Goal: Transaction & Acquisition: Purchase product/service

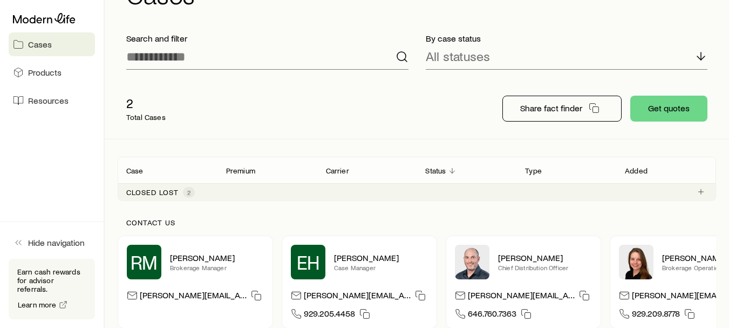
scroll to position [49, 0]
click at [661, 113] on button "Get quotes" at bounding box center [668, 109] width 77 height 26
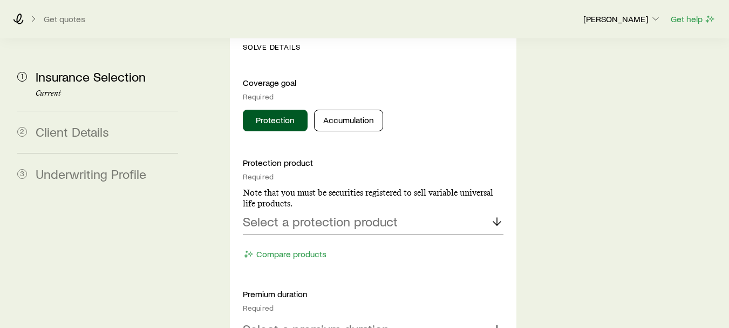
scroll to position [557, 0]
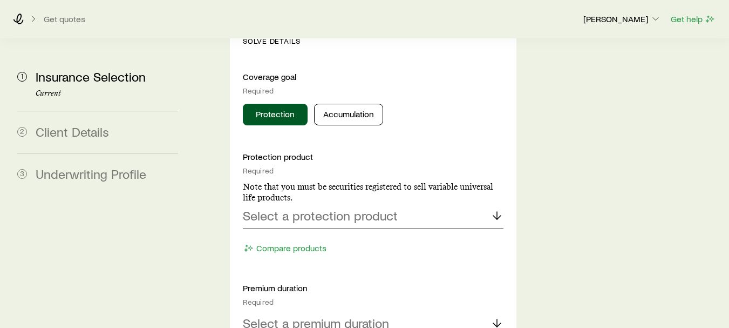
click at [494, 209] on icon at bounding box center [497, 215] width 13 height 13
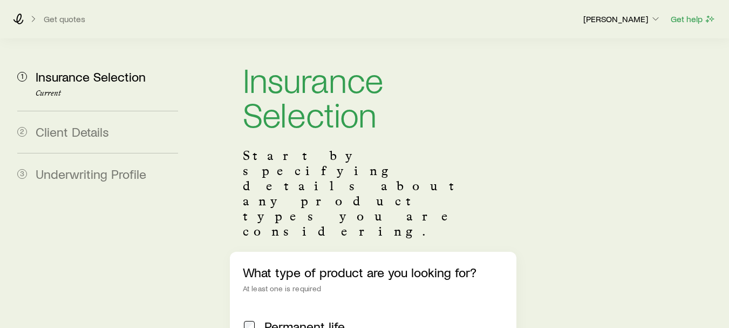
scroll to position [0, 0]
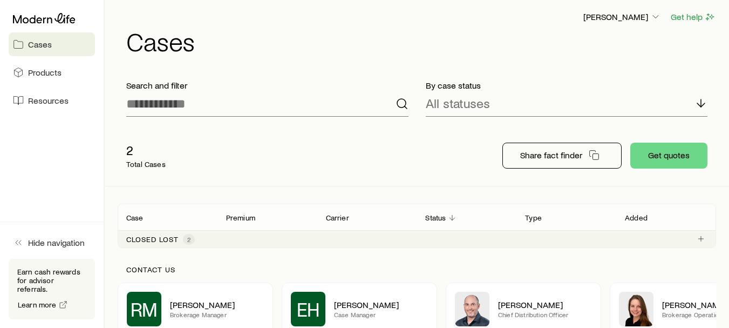
scroll to position [2, 0]
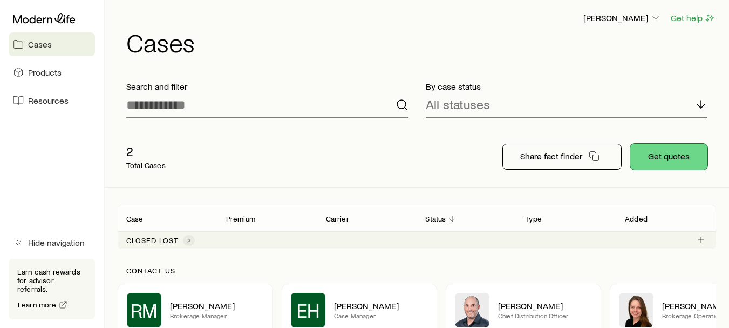
click at [654, 161] on button "Get quotes" at bounding box center [668, 157] width 77 height 26
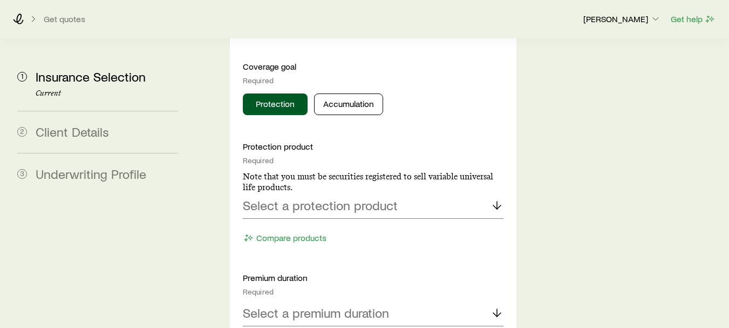
scroll to position [573, 0]
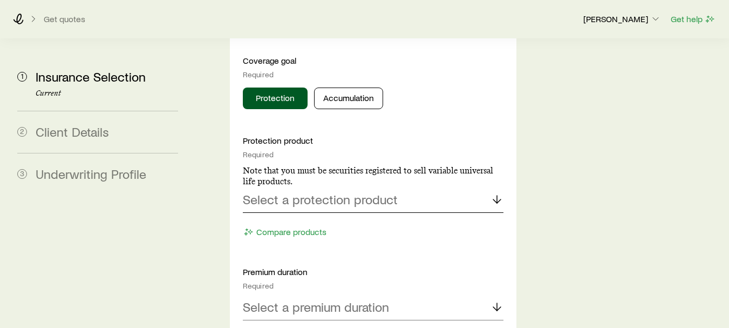
click at [493, 193] on icon at bounding box center [497, 199] width 13 height 13
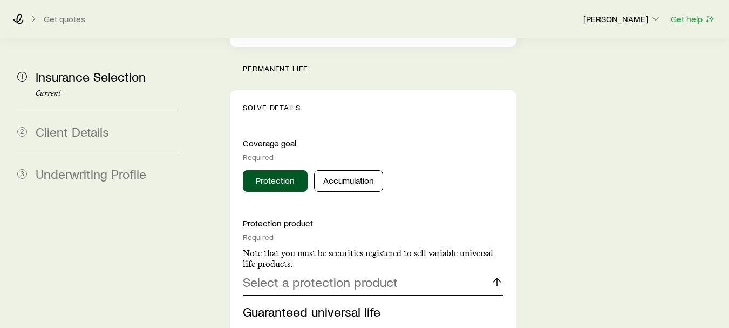
scroll to position [494, 0]
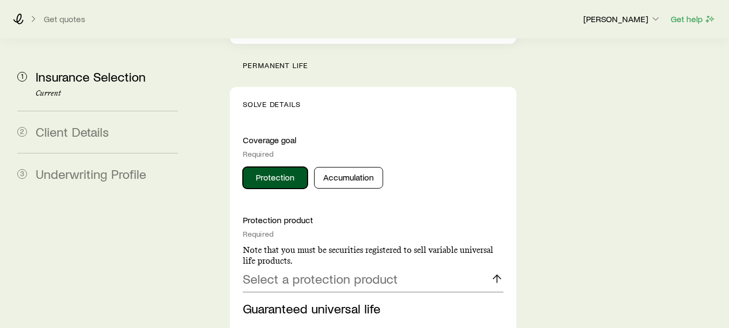
click at [273, 167] on button "Protection" at bounding box center [275, 178] width 65 height 22
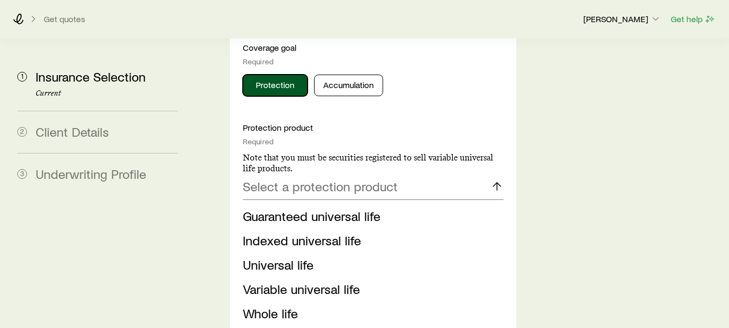
scroll to position [612, 0]
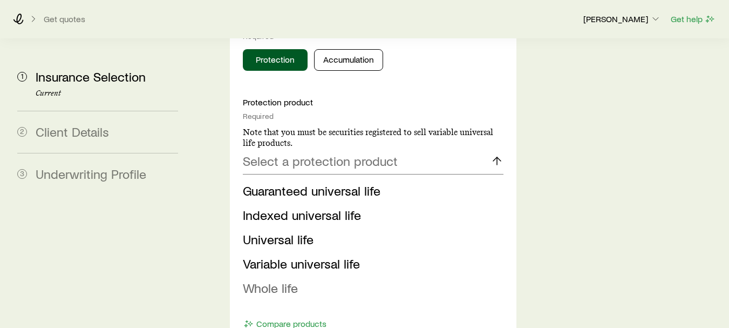
click at [301, 276] on li "Whole life" at bounding box center [370, 288] width 254 height 24
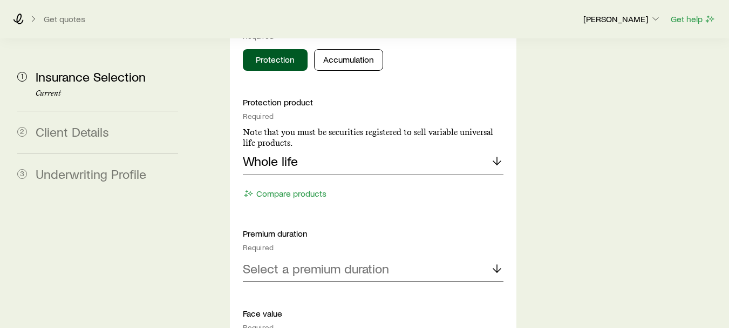
click at [462, 256] on div "Select a premium duration" at bounding box center [373, 269] width 261 height 26
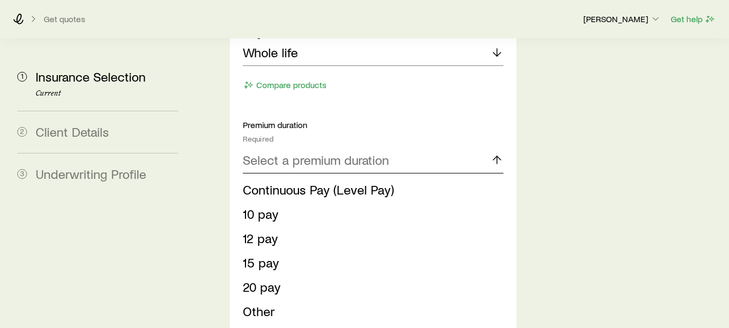
scroll to position [727, 0]
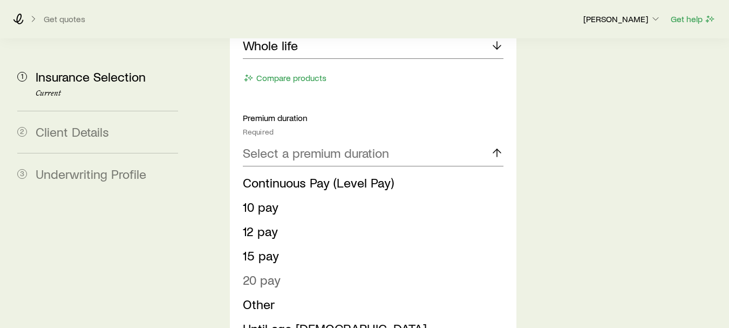
click at [276, 272] on span "20 pay" at bounding box center [262, 280] width 38 height 16
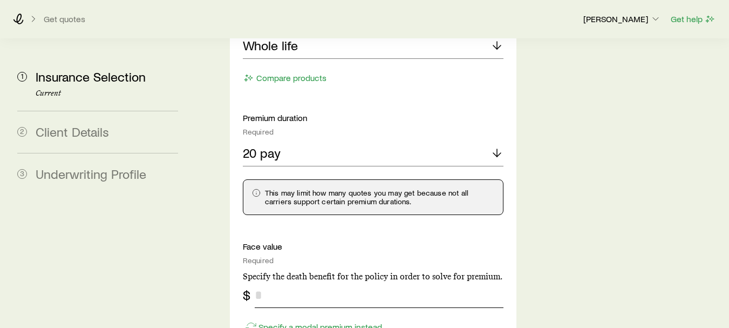
click at [303, 282] on input "tel" at bounding box center [379, 295] width 249 height 26
type input "*"
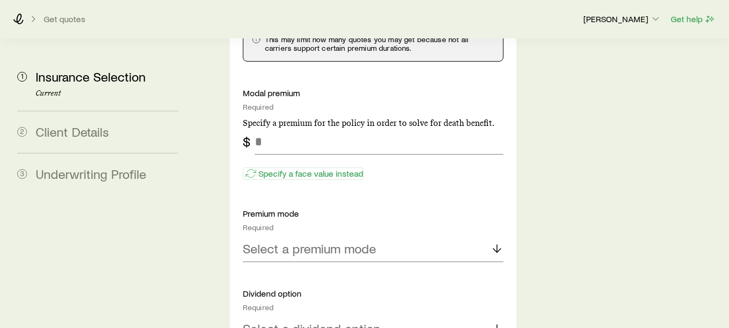
scroll to position [890, 0]
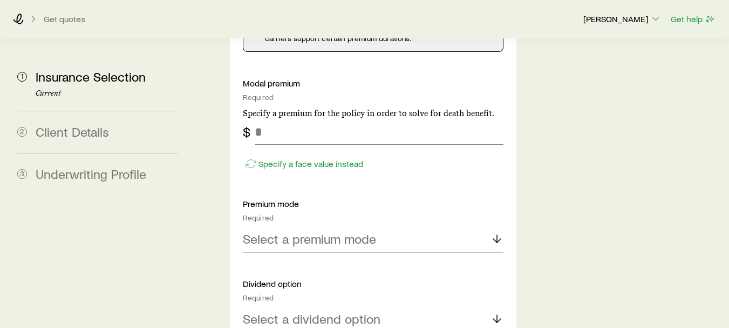
click at [342, 231] on p "Select a premium mode" at bounding box center [309, 238] width 133 height 15
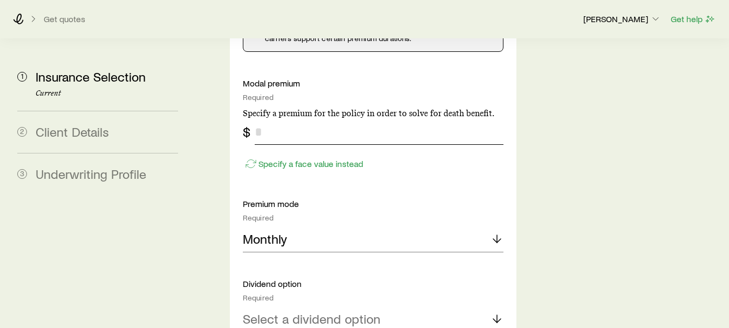
click at [310, 119] on input "tel" at bounding box center [379, 132] width 249 height 26
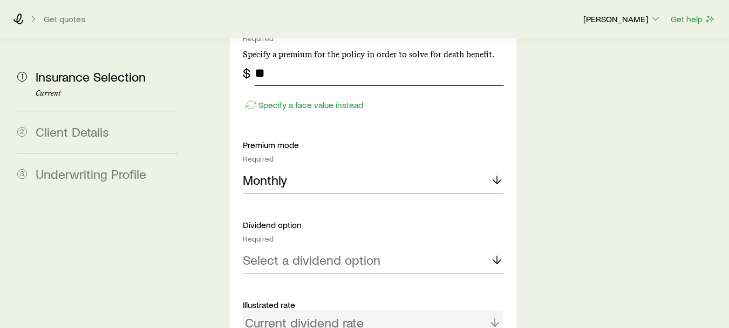
scroll to position [968, 0]
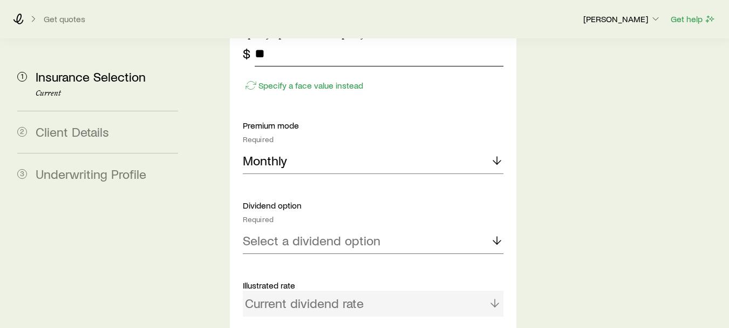
type input "**"
click at [401, 228] on div "Select a dividend option" at bounding box center [373, 241] width 261 height 26
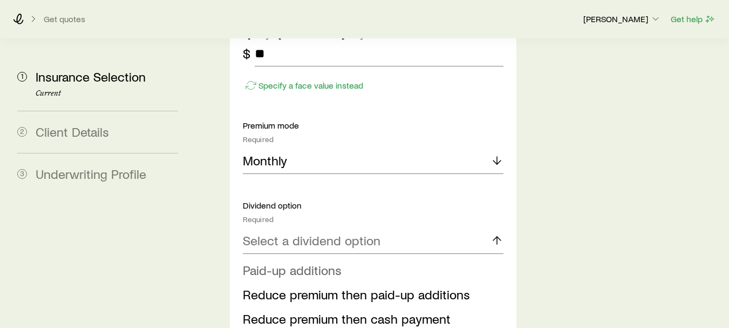
click at [344, 258] on li "Paid-up additions" at bounding box center [370, 270] width 254 height 24
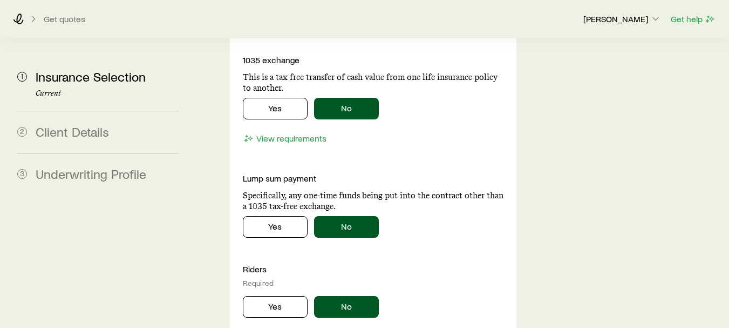
scroll to position [1536, 0]
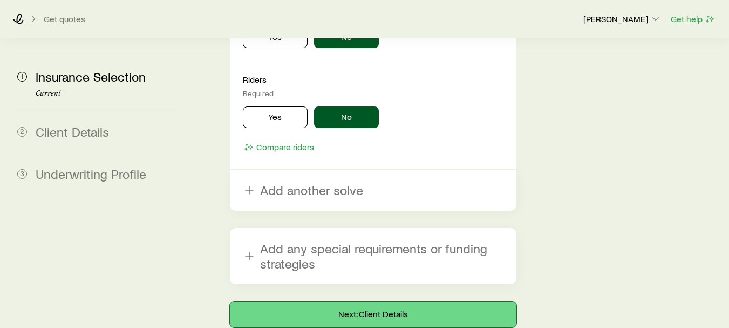
click at [390, 301] on button "Next: Client Details" at bounding box center [373, 314] width 287 height 26
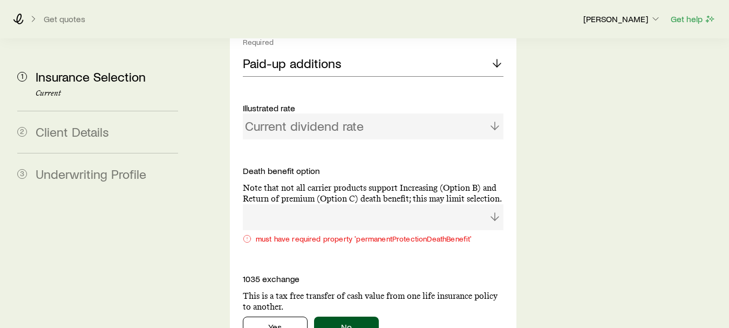
scroll to position [1203, 0]
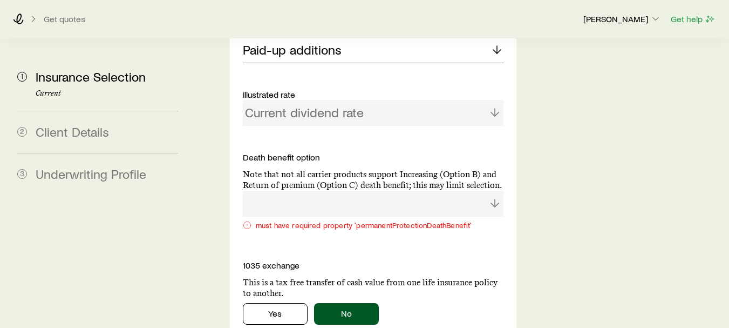
click at [490, 191] on div at bounding box center [373, 204] width 261 height 26
click at [496, 191] on div at bounding box center [373, 204] width 261 height 26
click at [442, 191] on div at bounding box center [373, 204] width 261 height 26
click at [438, 191] on div at bounding box center [373, 204] width 261 height 26
click at [408, 191] on div at bounding box center [373, 204] width 261 height 26
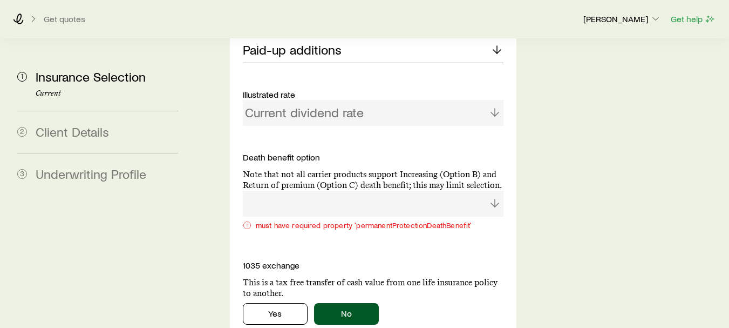
click at [378, 191] on div at bounding box center [373, 204] width 261 height 26
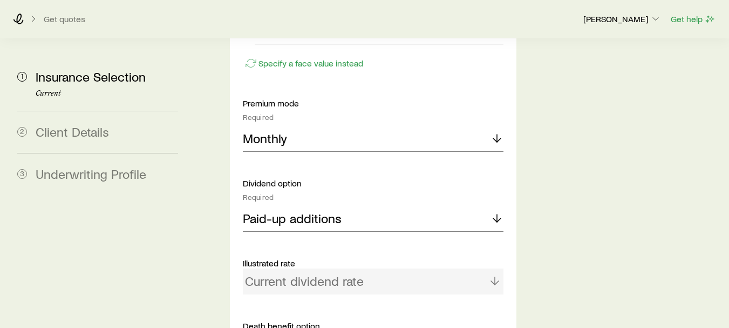
scroll to position [1038, 0]
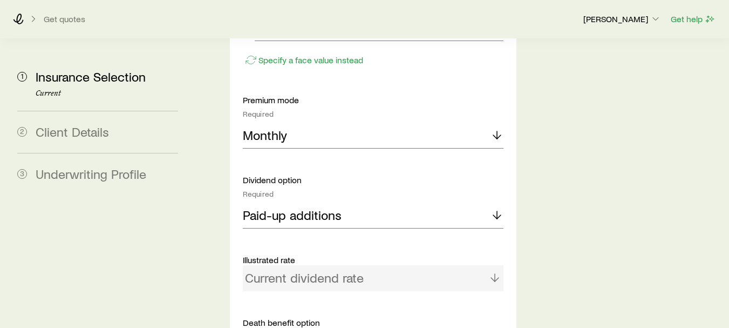
click at [392, 265] on div "Current dividend rate" at bounding box center [373, 278] width 261 height 26
click at [498, 265] on div "Current dividend rate" at bounding box center [373, 278] width 261 height 26
click at [500, 208] on icon at bounding box center [497, 214] width 13 height 13
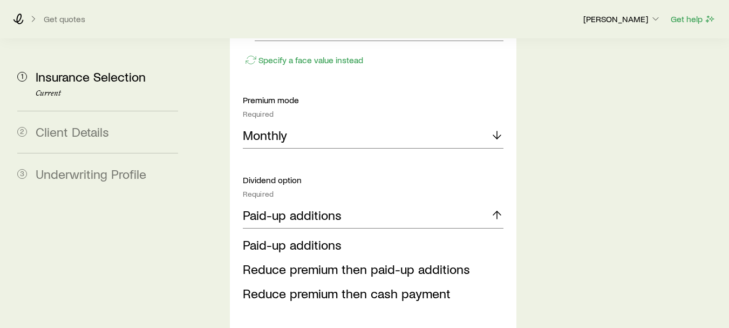
click at [410, 233] on li "Paid-up additions" at bounding box center [370, 245] width 254 height 24
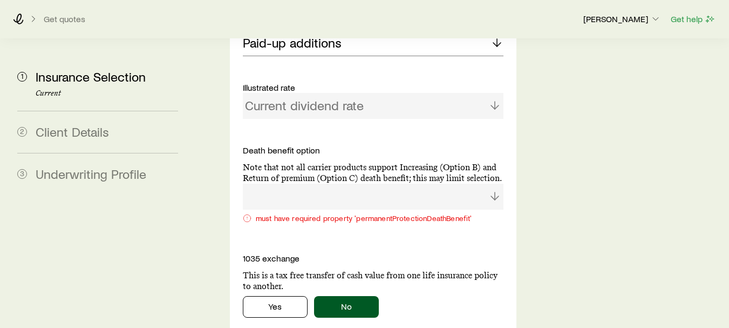
scroll to position [1213, 0]
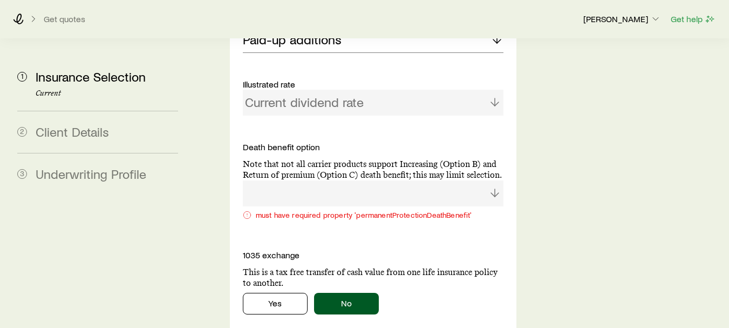
click at [342, 180] on div at bounding box center [373, 193] width 261 height 26
click at [497, 180] on div at bounding box center [373, 193] width 261 height 26
click at [358, 293] on button "No" at bounding box center [346, 304] width 65 height 22
click at [331, 293] on button "No" at bounding box center [346, 304] width 65 height 22
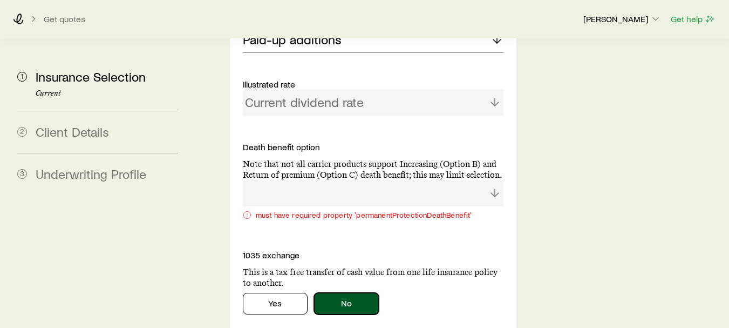
scroll to position [1173, 0]
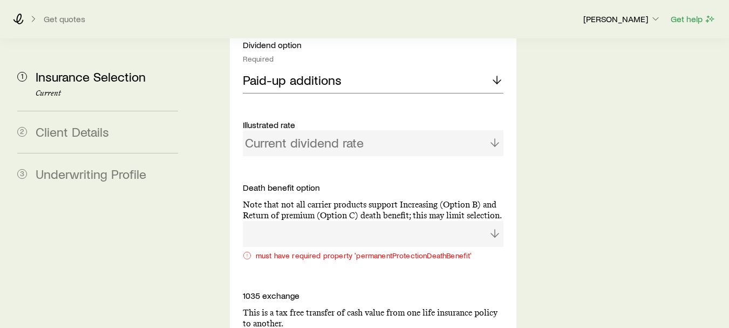
click at [377, 221] on div at bounding box center [373, 234] width 261 height 26
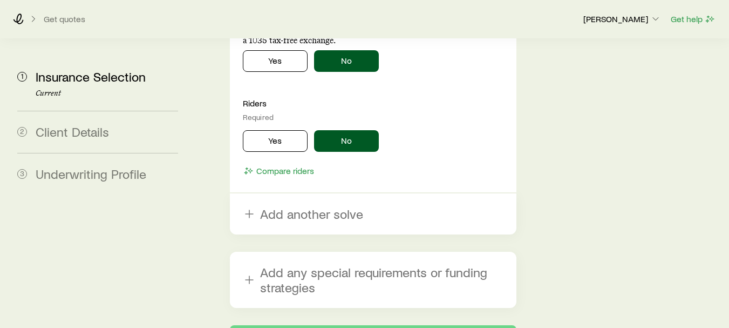
scroll to position [1598, 0]
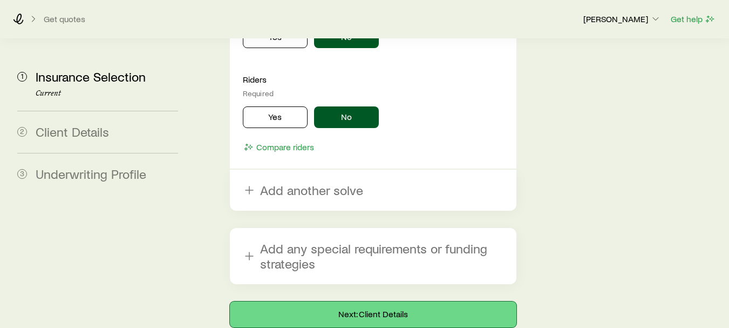
click at [352, 301] on button "Next: Client Details" at bounding box center [373, 314] width 287 height 26
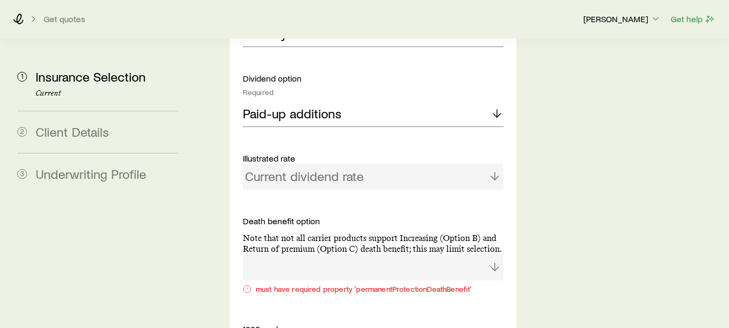
scroll to position [1143, 0]
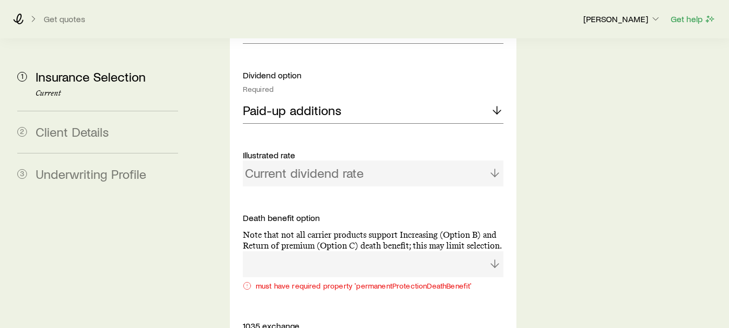
click at [427, 251] on div at bounding box center [373, 264] width 261 height 26
click at [494, 251] on div at bounding box center [373, 264] width 261 height 26
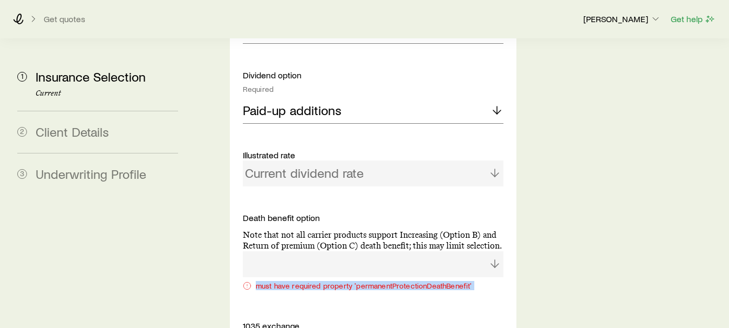
click at [494, 251] on div at bounding box center [373, 264] width 261 height 26
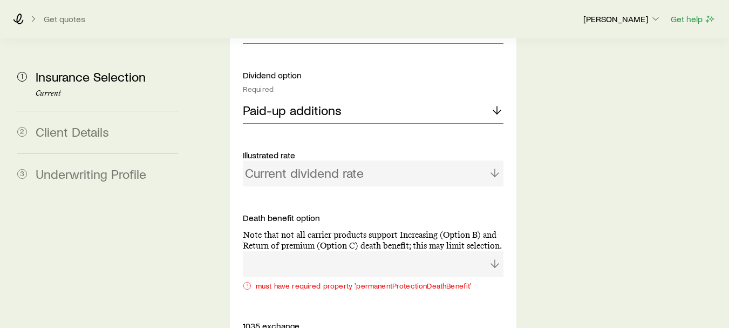
click at [351, 251] on div at bounding box center [373, 264] width 261 height 26
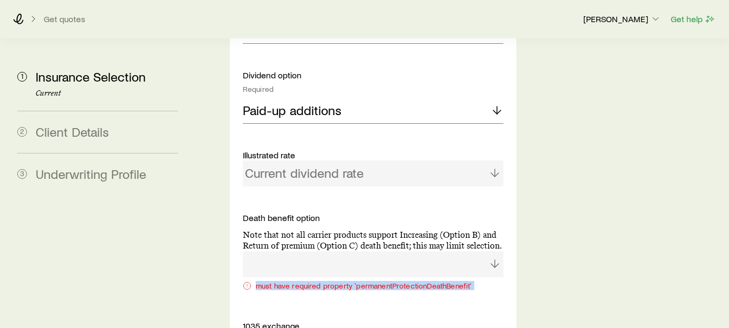
click at [351, 251] on div at bounding box center [373, 264] width 261 height 26
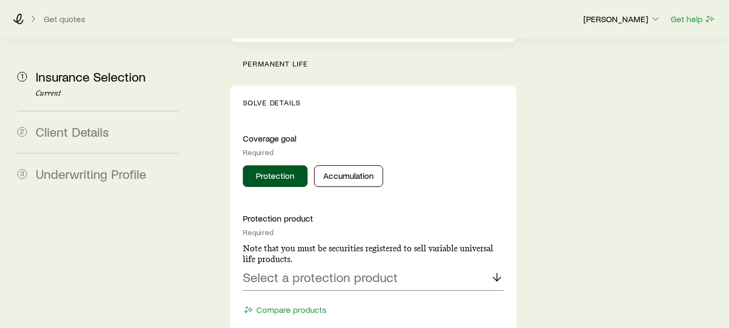
scroll to position [497, 0]
click at [376, 268] on p "Select a protection product" at bounding box center [320, 275] width 155 height 15
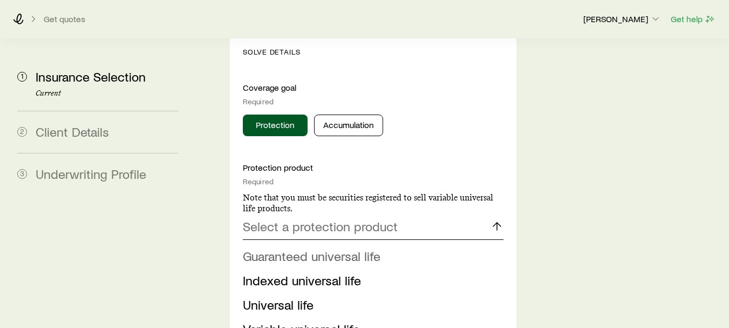
scroll to position [561, 0]
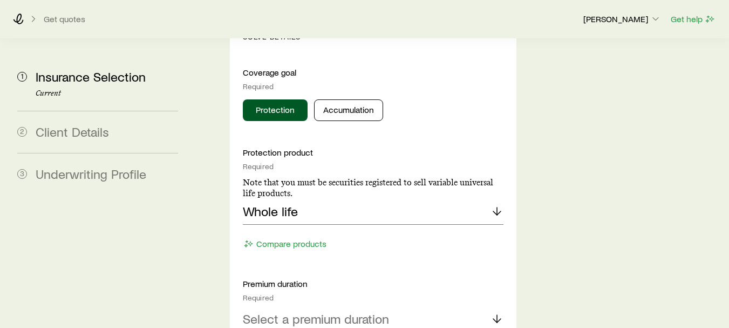
click at [355, 311] on p "Select a premium duration" at bounding box center [316, 318] width 146 height 15
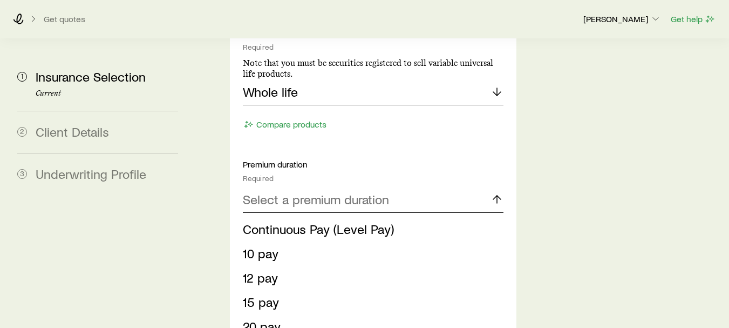
scroll to position [691, 0]
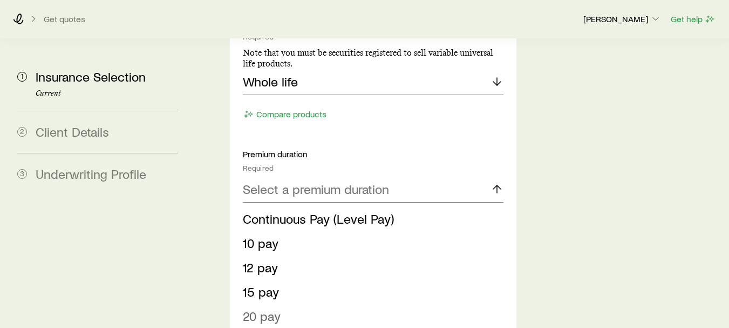
click at [311, 304] on li "20 pay" at bounding box center [370, 316] width 254 height 24
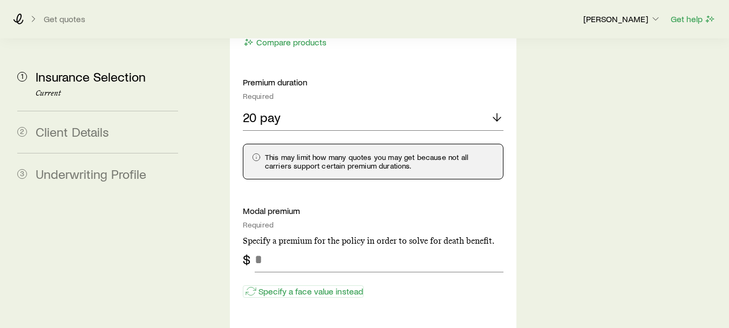
scroll to position [769, 0]
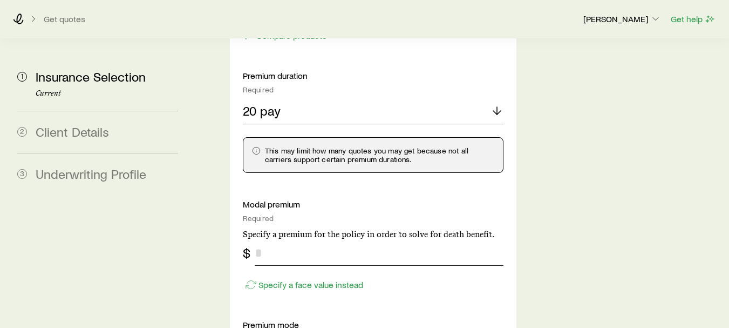
click at [411, 240] on input "tel" at bounding box center [379, 253] width 249 height 26
type input "**"
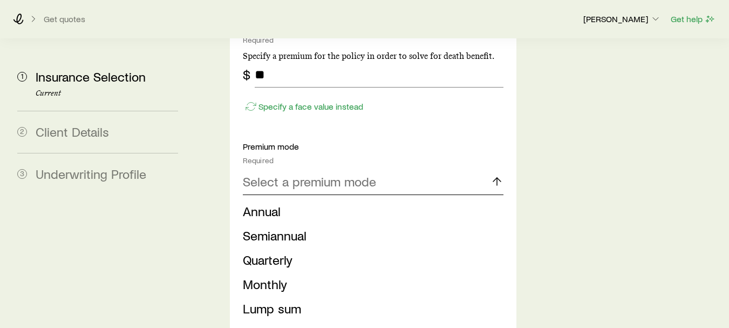
scroll to position [951, 0]
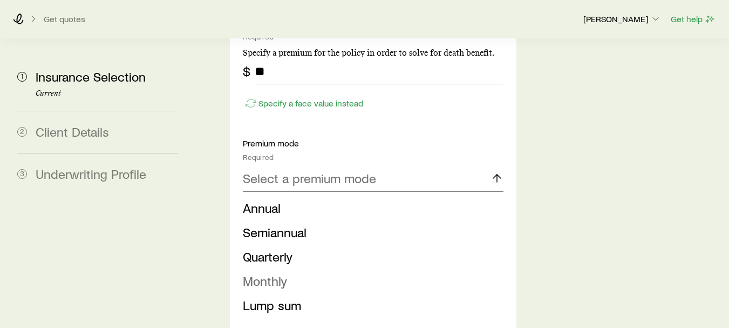
click at [335, 269] on li "Monthly" at bounding box center [370, 281] width 254 height 24
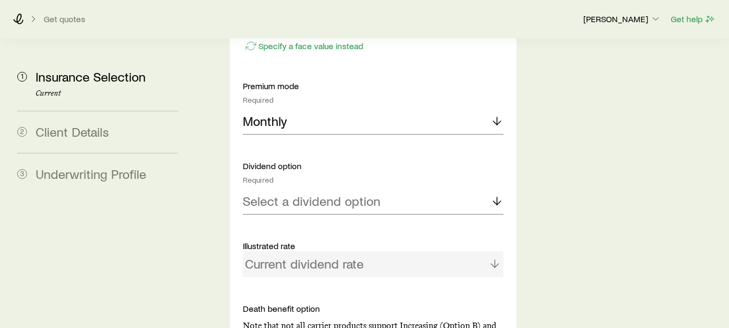
scroll to position [994, 0]
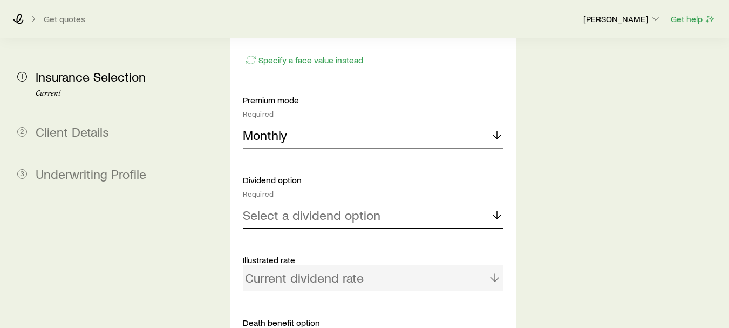
click at [328, 207] on p "Select a dividend option" at bounding box center [312, 214] width 138 height 15
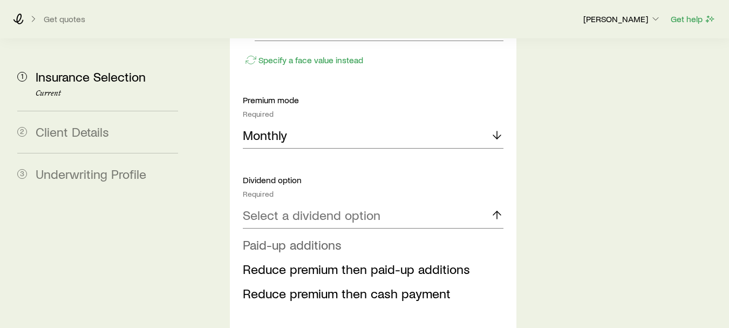
click at [315, 236] on span "Paid-up additions" at bounding box center [292, 244] width 99 height 16
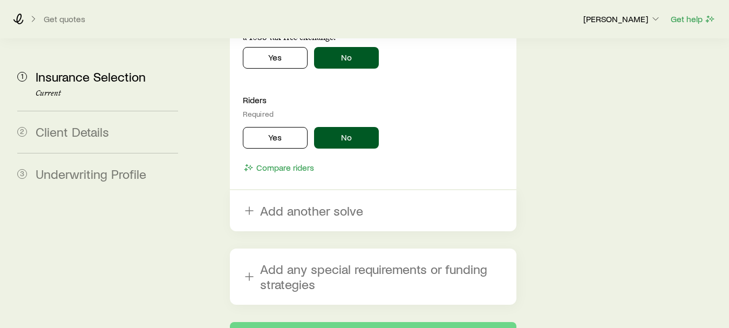
scroll to position [1525, 0]
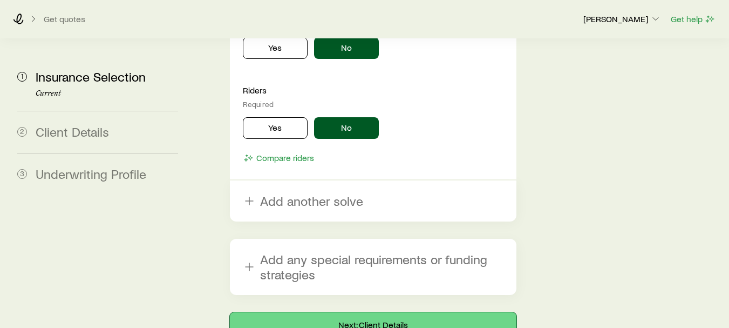
click at [394, 312] on button "Next: Client Details" at bounding box center [373, 325] width 287 height 26
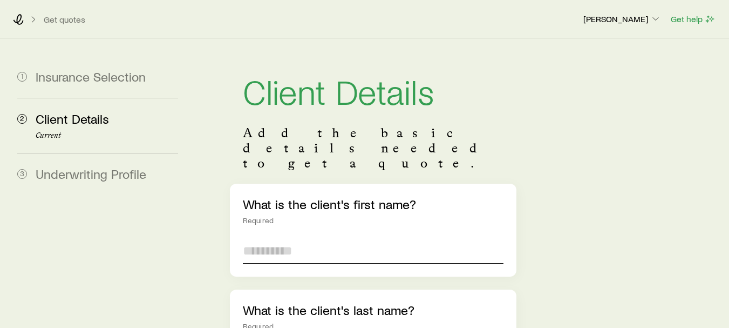
click at [358, 238] on input "text" at bounding box center [373, 251] width 261 height 26
type input "********"
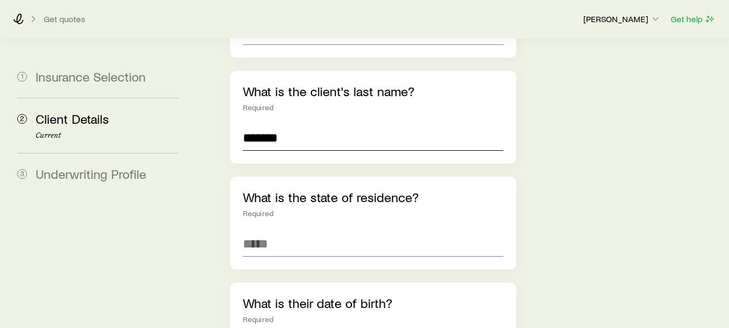
scroll to position [276, 0]
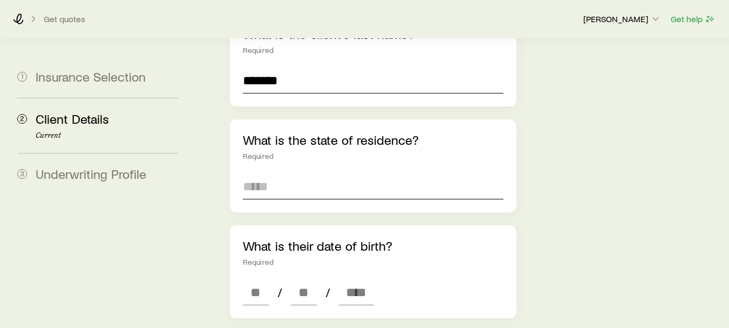
type input "*******"
click at [394, 173] on input at bounding box center [373, 186] width 261 height 26
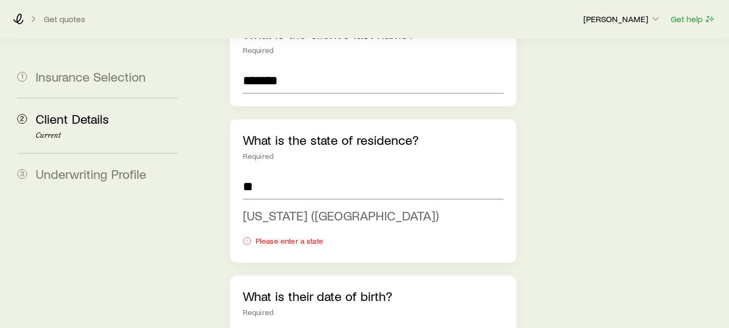
click at [283, 207] on span "Florida (FL)" at bounding box center [341, 215] width 196 height 16
type input "**********"
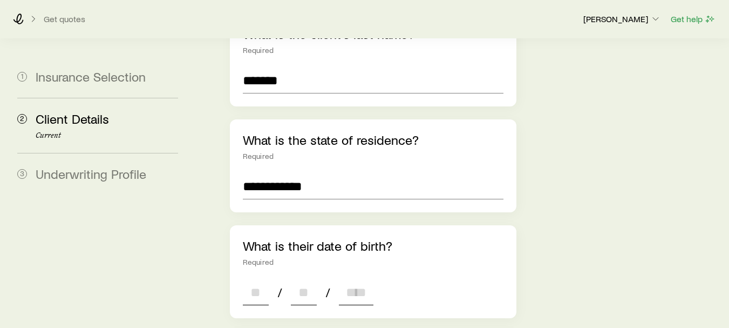
click at [257, 279] on input at bounding box center [256, 292] width 26 height 26
type input "**"
type input "****"
type input "*"
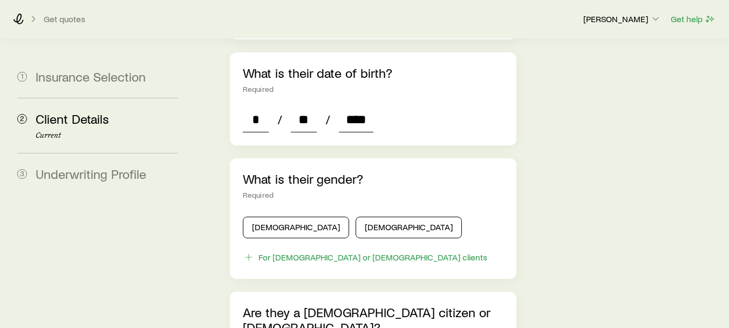
scroll to position [467, 0]
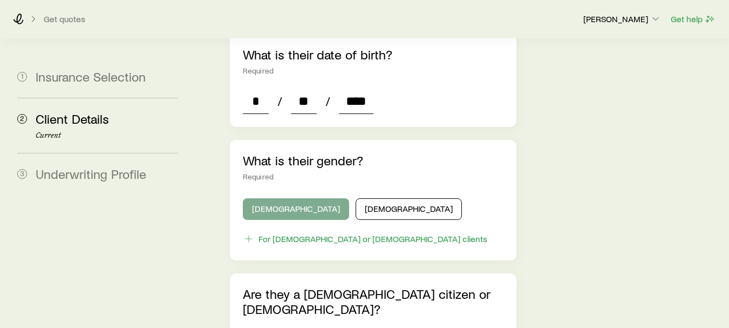
type input "****"
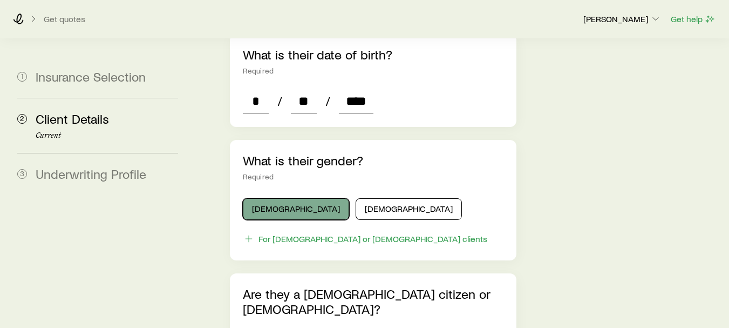
click at [267, 198] on button "Male" at bounding box center [296, 209] width 106 height 22
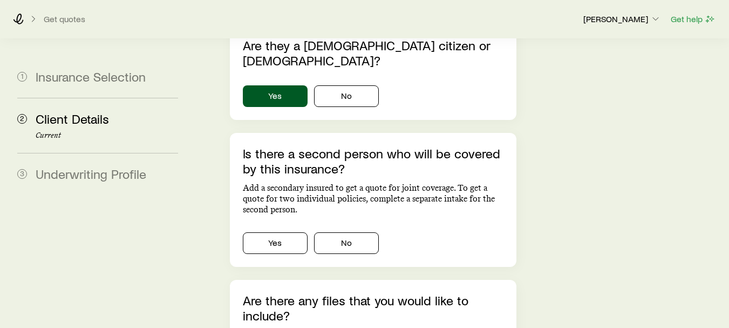
scroll to position [717, 0]
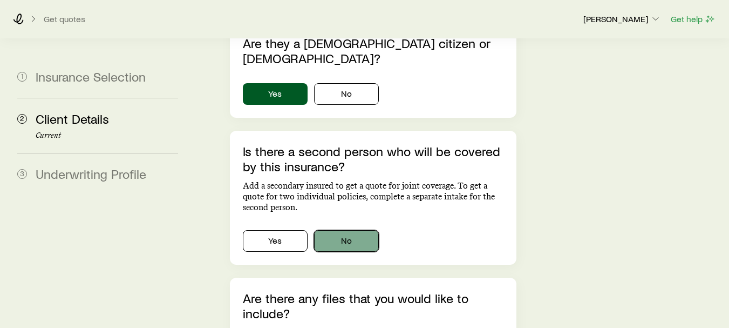
click at [358, 230] on button "No" at bounding box center [346, 241] width 65 height 22
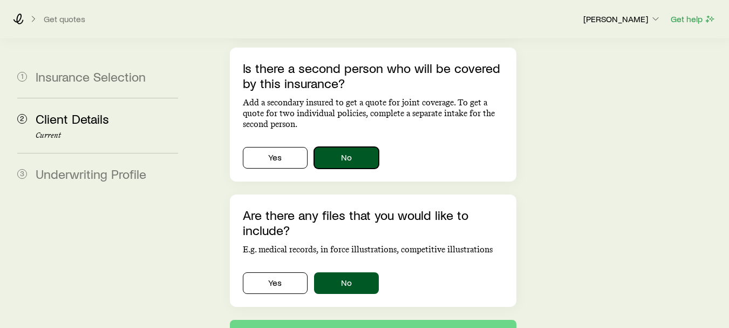
scroll to position [803, 0]
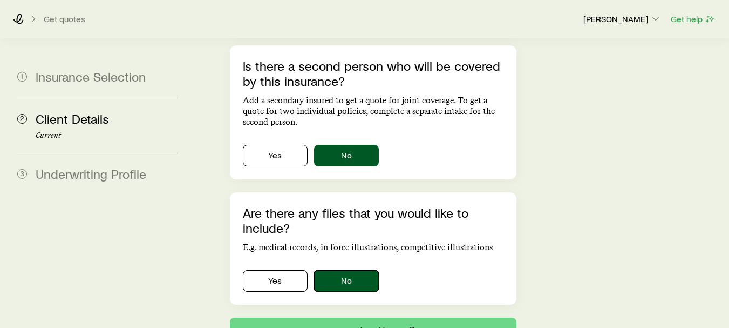
click at [346, 270] on button "No" at bounding box center [346, 281] width 65 height 22
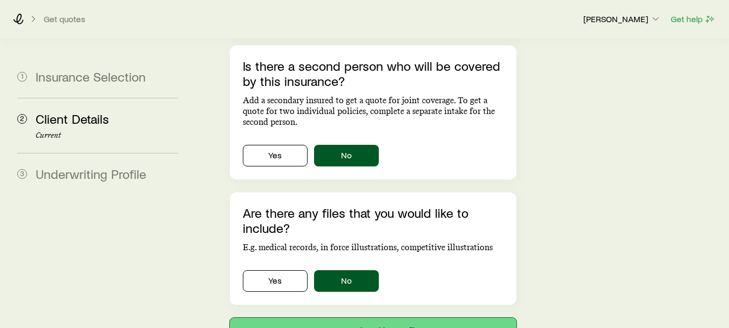
click at [399, 317] on button "Next: Underwriting Profile" at bounding box center [373, 330] width 287 height 26
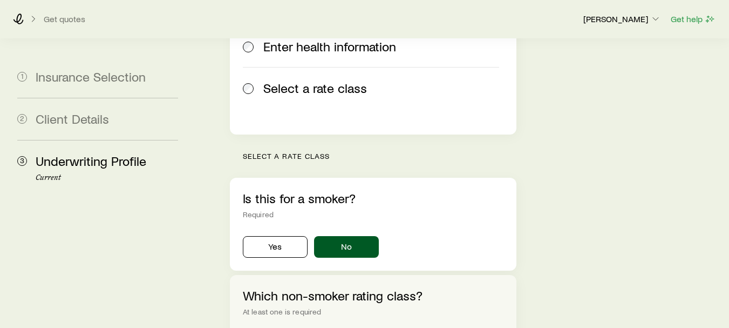
scroll to position [308, 0]
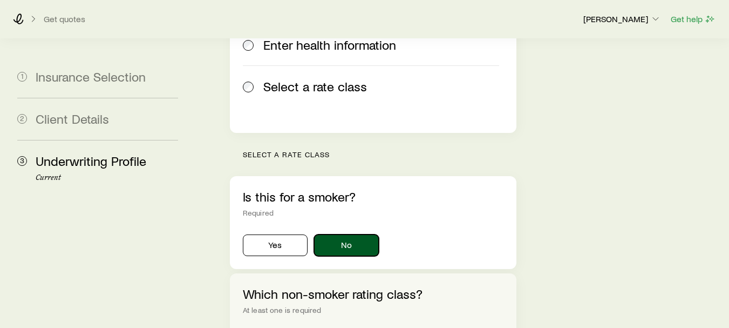
click at [359, 234] on button "No" at bounding box center [346, 245] width 65 height 22
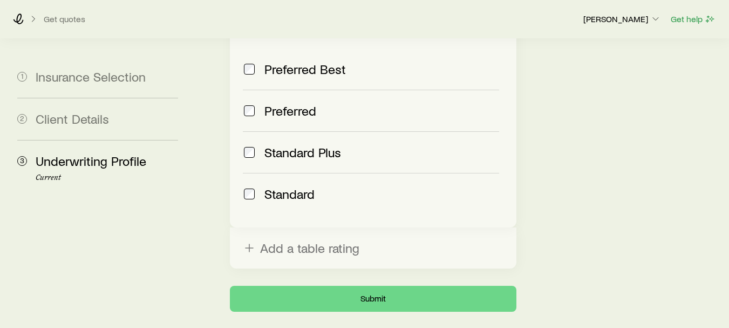
scroll to position [592, 0]
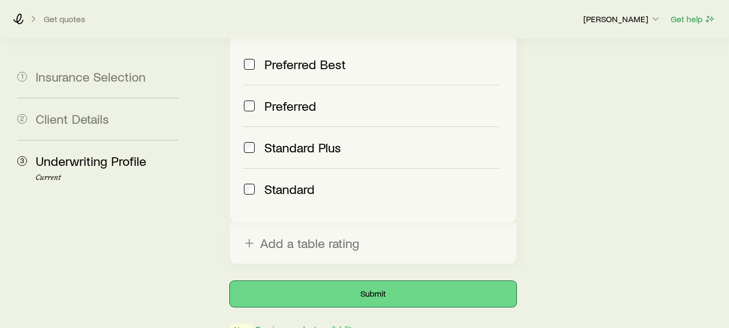
click at [374, 281] on button "Submit" at bounding box center [373, 294] width 287 height 26
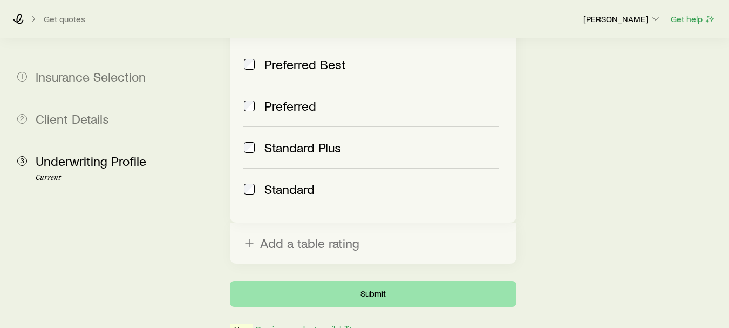
scroll to position [0, 0]
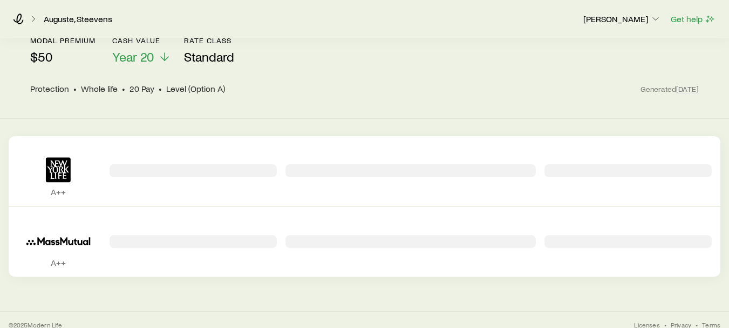
scroll to position [105, 0]
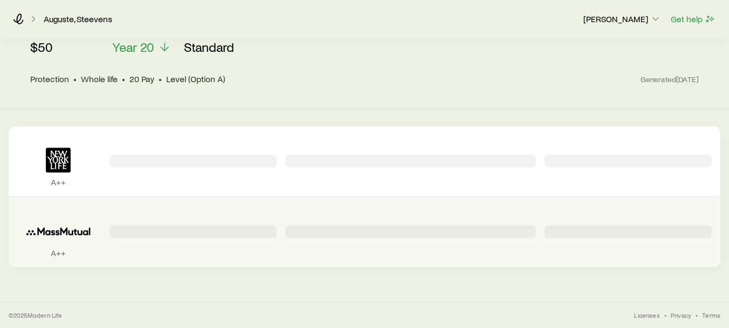
click at [76, 230] on icon "Permanent quotes" at bounding box center [58, 231] width 64 height 8
click at [82, 229] on icon "Permanent quotes" at bounding box center [58, 230] width 82 height 33
click at [44, 236] on icon "Permanent quotes" at bounding box center [58, 230] width 82 height 33
click at [56, 230] on icon "Permanent quotes" at bounding box center [58, 230] width 82 height 33
click at [66, 229] on icon "Permanent quotes" at bounding box center [58, 231] width 64 height 8
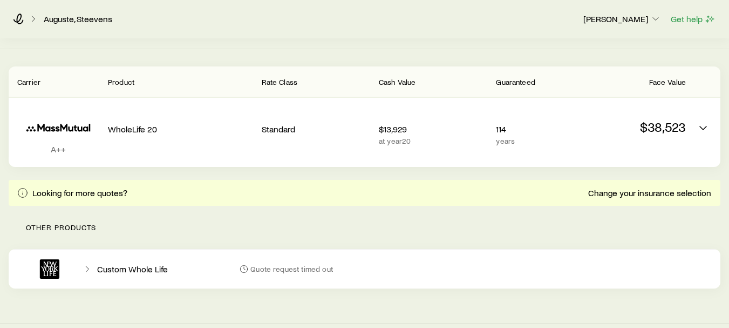
scroll to position [137, 0]
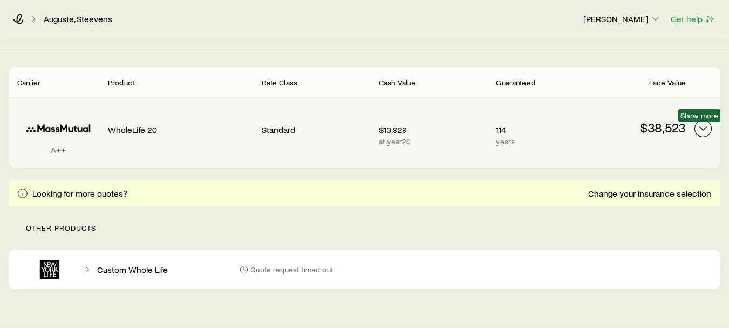
click at [703, 128] on icon "Permanent quotes" at bounding box center [703, 128] width 13 height 13
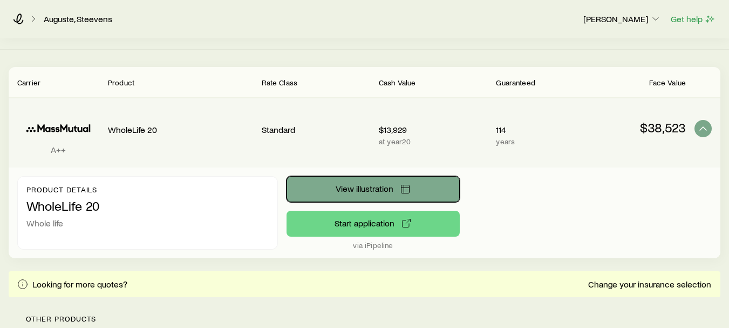
click at [354, 190] on span "View illustration" at bounding box center [365, 188] width 58 height 9
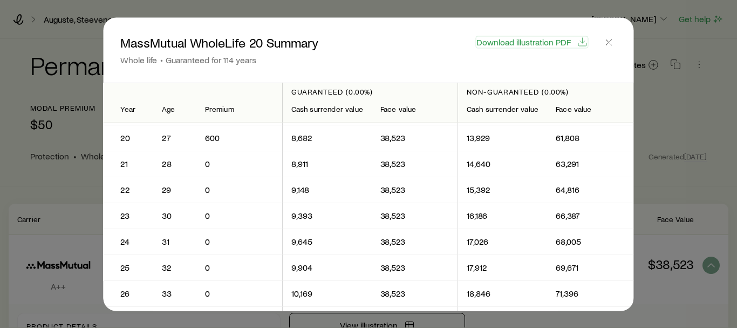
scroll to position [497, 0]
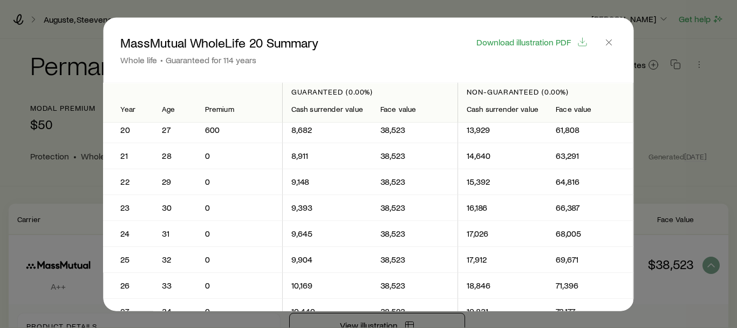
click at [649, 32] on div "MassMutual WholeLife 20 Summary Whole life Guaranteed for 114 years Download il…" at bounding box center [368, 163] width 565 height 293
click at [615, 39] on icon "button" at bounding box center [609, 42] width 11 height 11
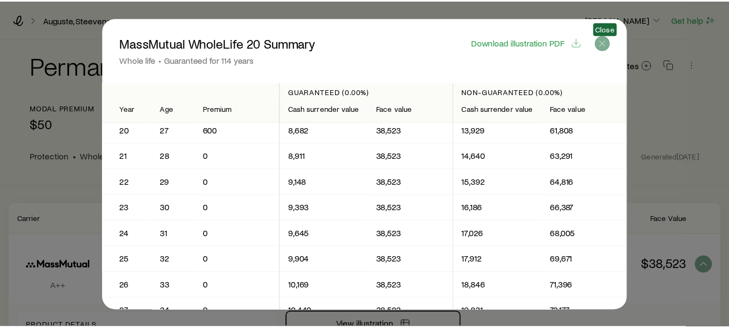
scroll to position [137, 0]
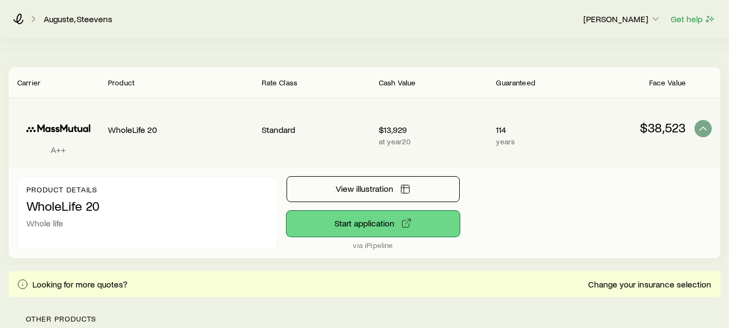
click at [345, 223] on button "Start application" at bounding box center [374, 224] width 174 height 26
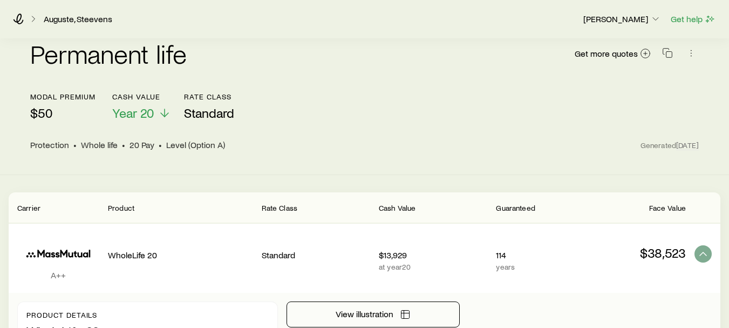
scroll to position [0, 0]
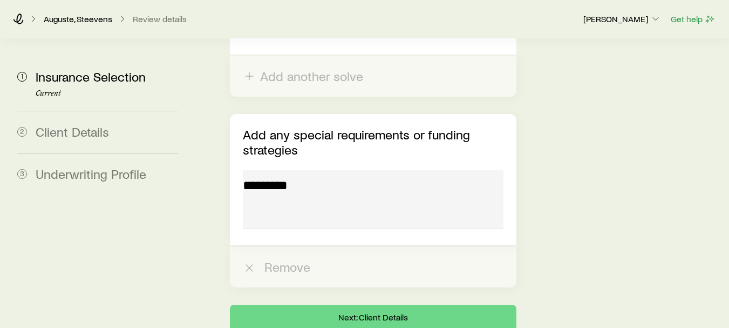
scroll to position [1653, 0]
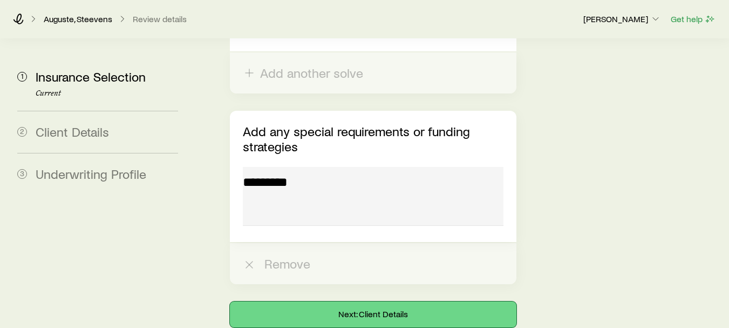
click at [392, 301] on button "Next: Client Details" at bounding box center [373, 314] width 287 height 26
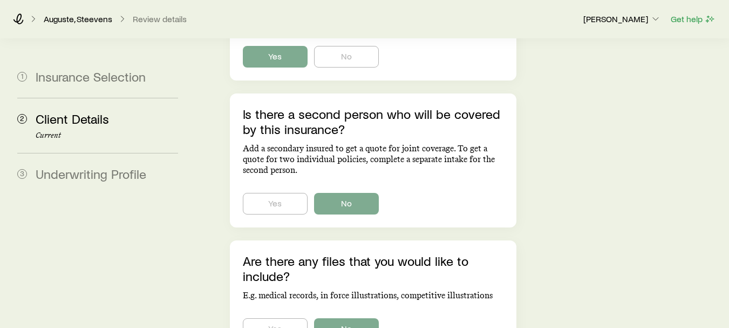
scroll to position [834, 0]
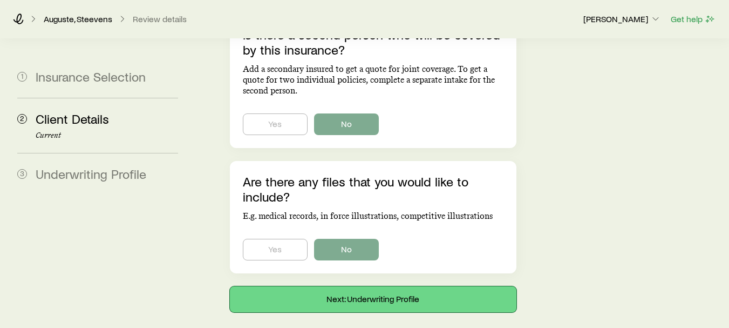
click at [399, 286] on button "Next: Underwriting Profile" at bounding box center [373, 299] width 287 height 26
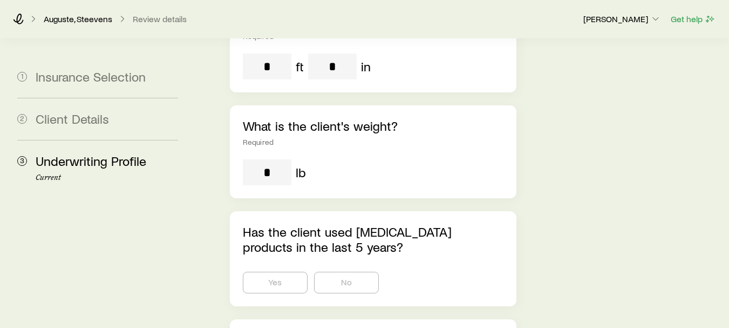
scroll to position [489, 0]
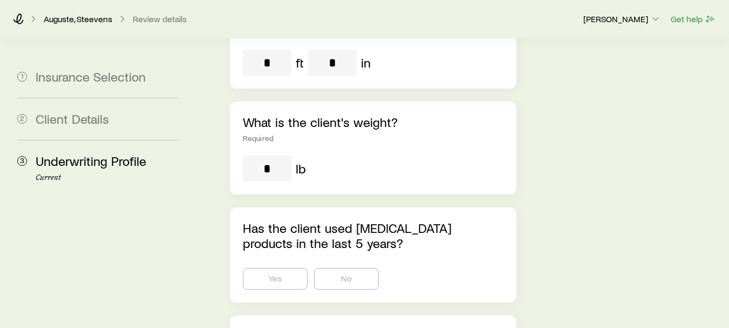
click at [273, 155] on input "tel" at bounding box center [267, 168] width 49 height 26
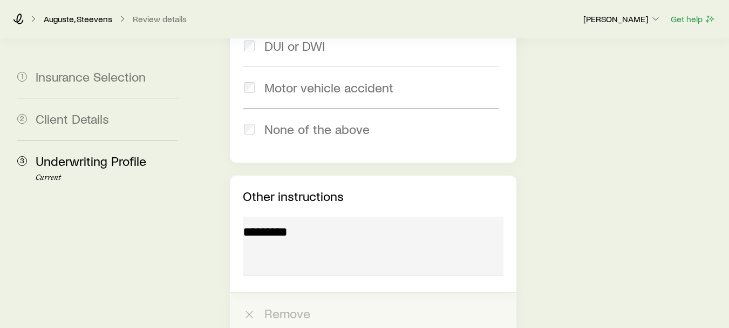
scroll to position [1833, 0]
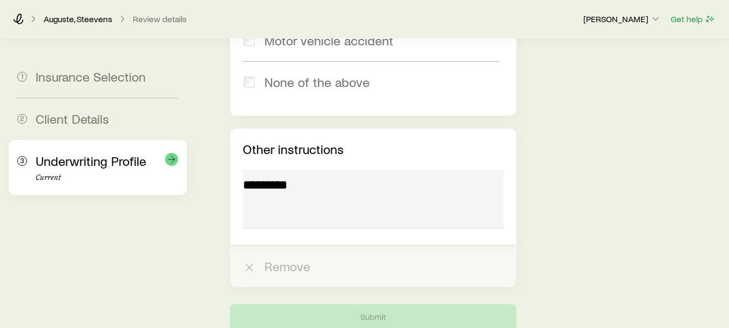
click at [82, 162] on span "Underwriting Profile" at bounding box center [91, 161] width 111 height 16
click at [169, 155] on icon at bounding box center [171, 159] width 11 height 11
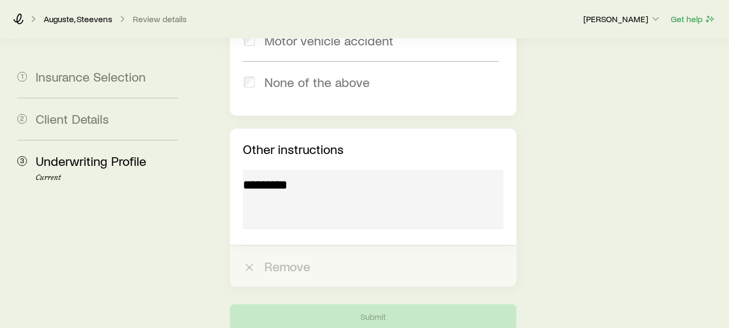
click at [278, 169] on div at bounding box center [373, 200] width 261 height 62
click at [253, 169] on div at bounding box center [373, 200] width 261 height 62
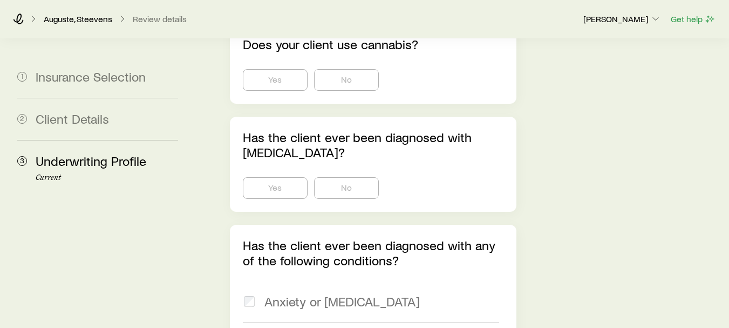
scroll to position [0, 0]
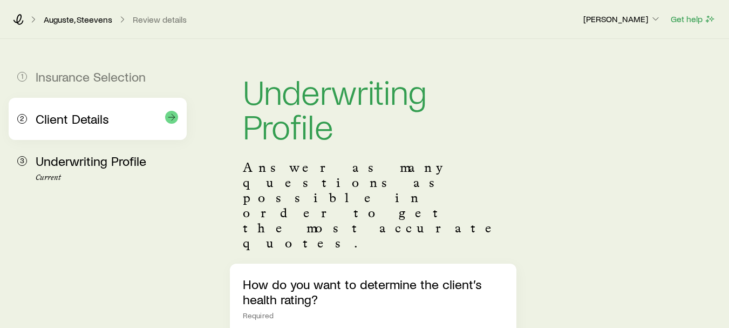
click at [69, 121] on span "Client Details" at bounding box center [72, 119] width 73 height 16
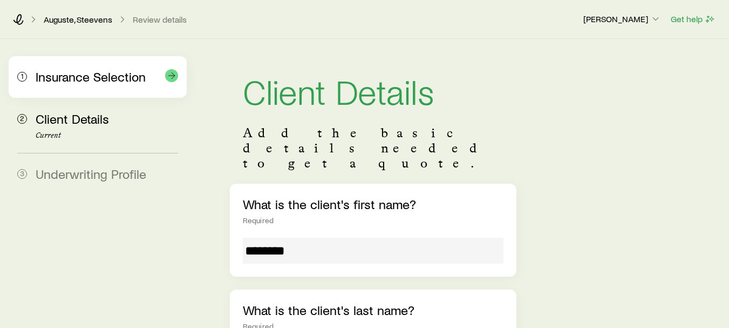
click at [100, 83] on span "Insurance Selection" at bounding box center [91, 77] width 110 height 16
